Goal: Task Accomplishment & Management: Manage account settings

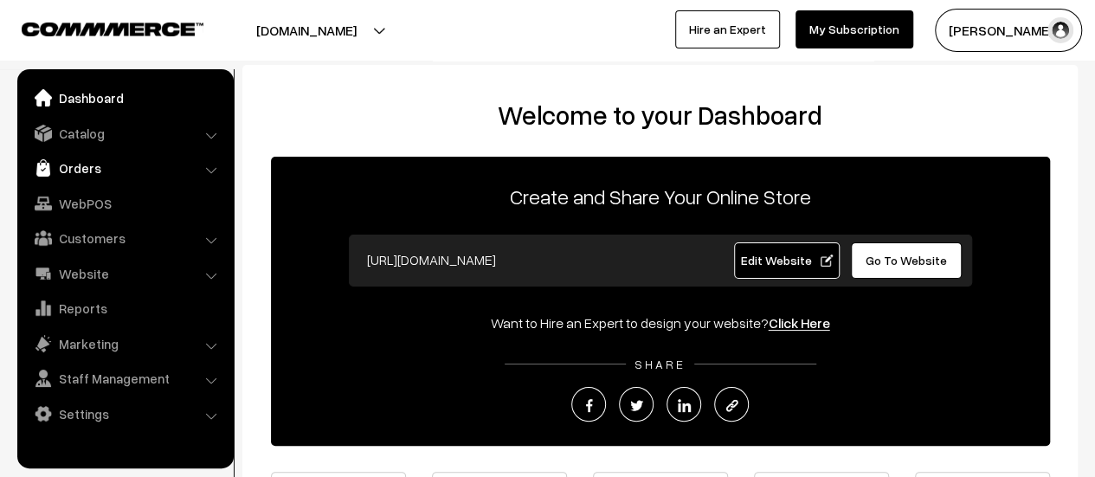
click at [65, 171] on link "Orders" at bounding box center [125, 167] width 206 height 31
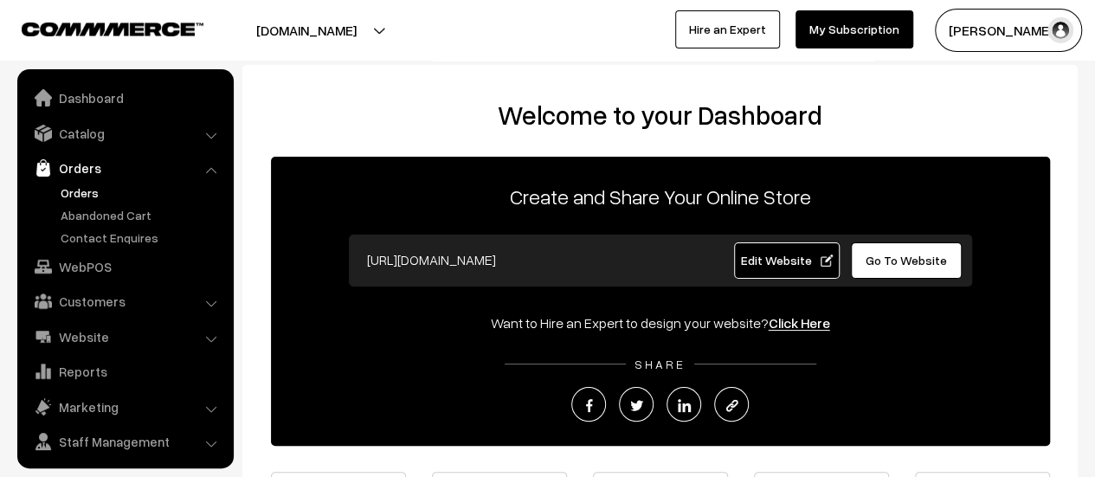
click at [71, 194] on link "Orders" at bounding box center [141, 193] width 171 height 18
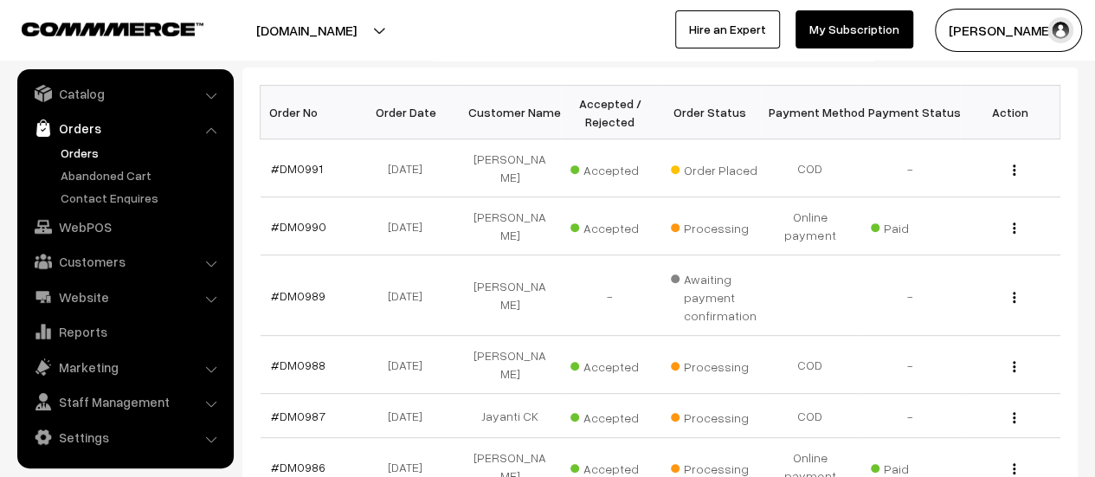
scroll to position [268, 0]
click at [299, 160] on link "#DM0991" at bounding box center [297, 167] width 52 height 15
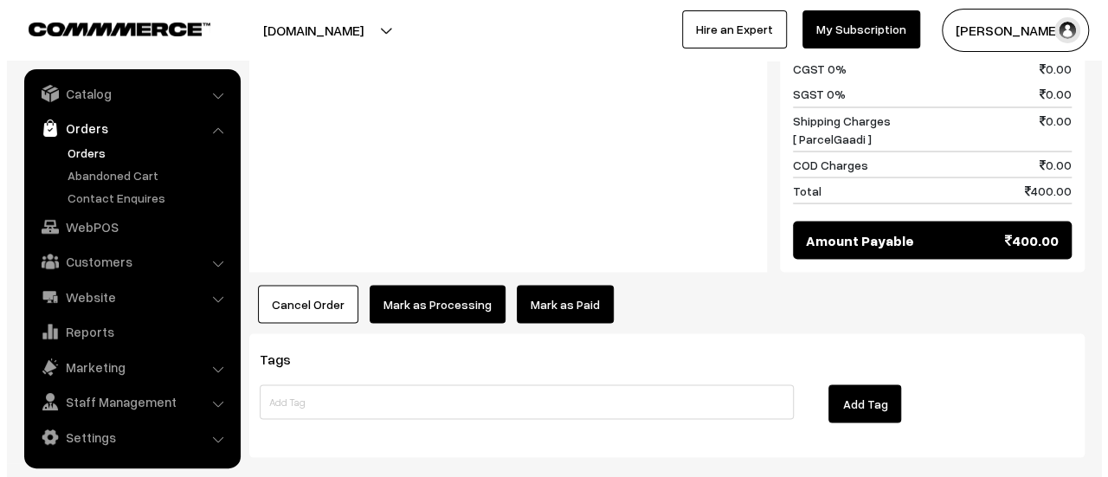
scroll to position [1560, 0]
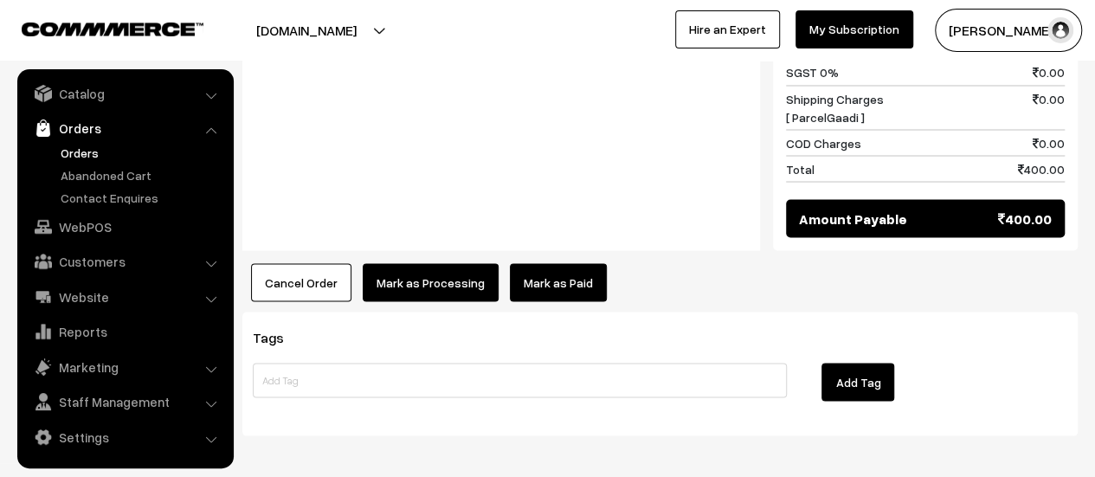
click at [414, 263] on button "Mark as Processing" at bounding box center [431, 282] width 136 height 38
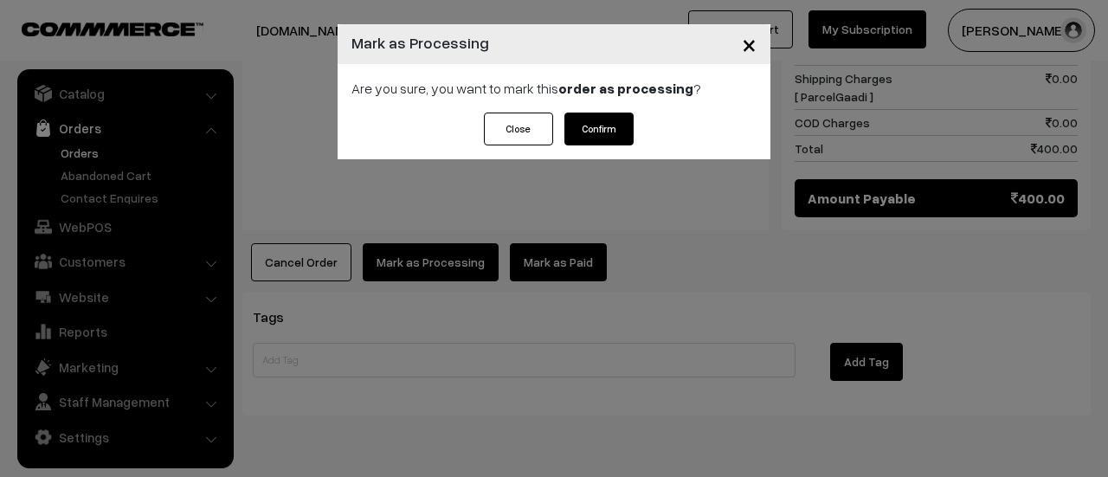
click at [617, 129] on button "Confirm" at bounding box center [598, 129] width 69 height 33
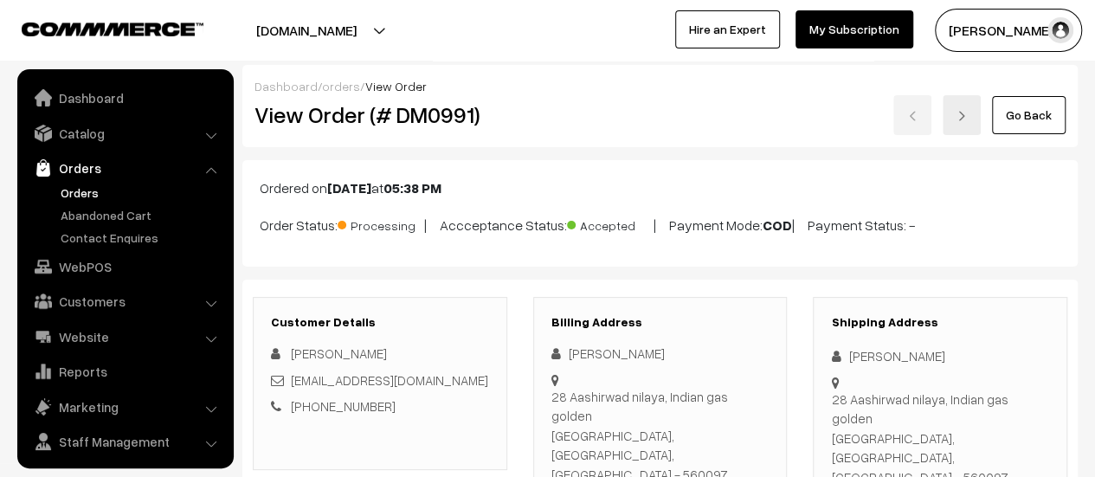
scroll to position [40, 0]
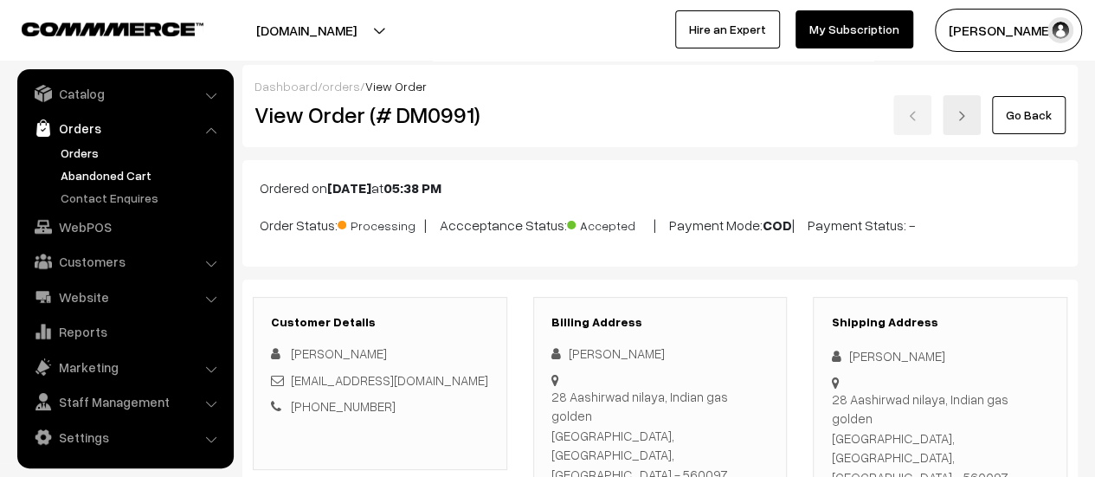
click at [126, 173] on link "Abandoned Cart" at bounding box center [141, 175] width 171 height 18
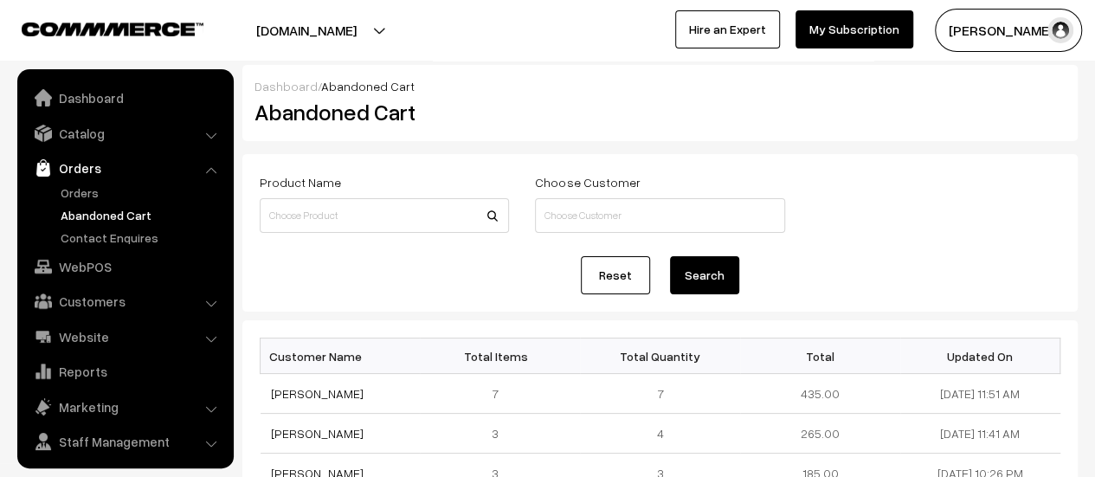
scroll to position [40, 0]
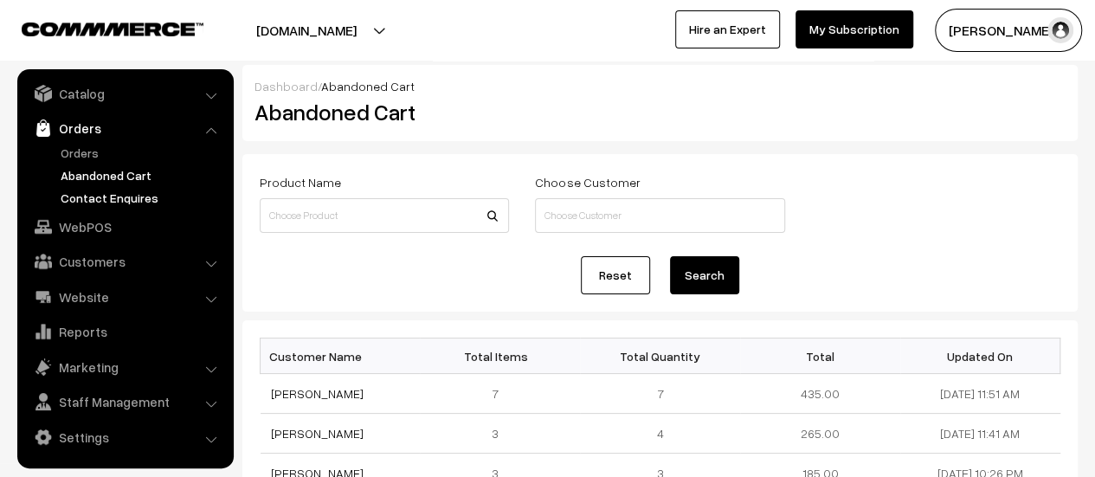
click at [121, 196] on link "Contact Enquires" at bounding box center [141, 198] width 171 height 18
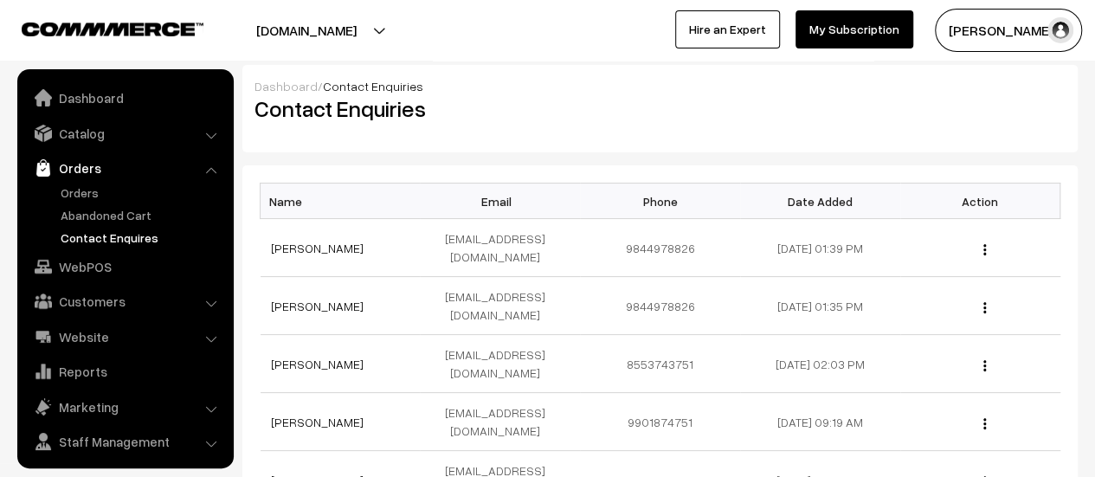
scroll to position [40, 0]
